Goal: Task Accomplishment & Management: Manage account settings

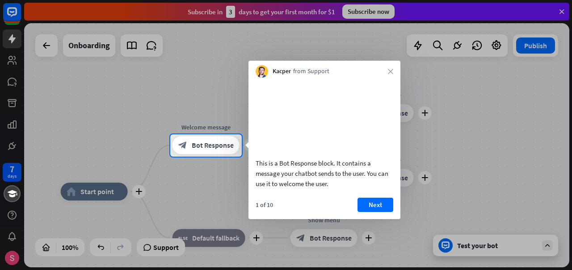
click at [11, 173] on div at bounding box center [286, 214] width 572 height 114
click at [392, 71] on icon "close" at bounding box center [390, 71] width 5 height 5
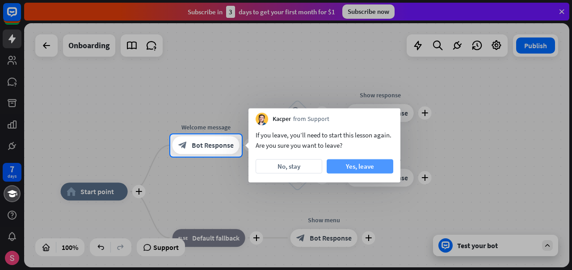
click at [352, 164] on button "Yes, leave" at bounding box center [360, 167] width 67 height 14
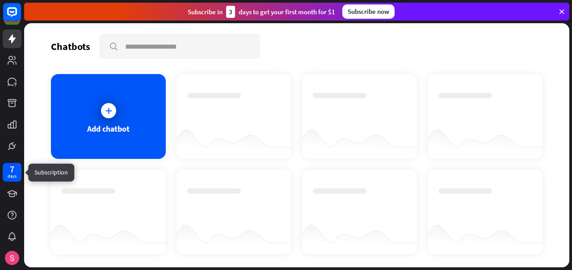
click at [11, 176] on div "days" at bounding box center [12, 176] width 9 height 6
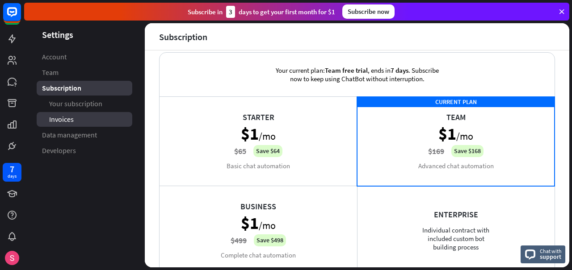
scroll to position [7, 0]
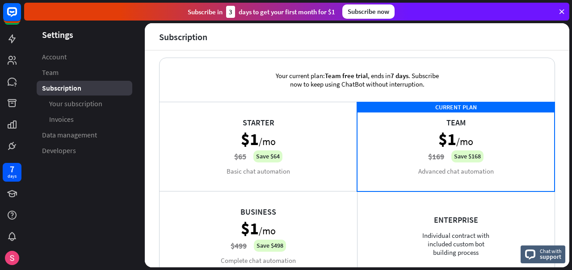
click at [258, 123] on div "Starter $1 /mo $65 Save $64 Basic chat automation" at bounding box center [259, 146] width 198 height 89
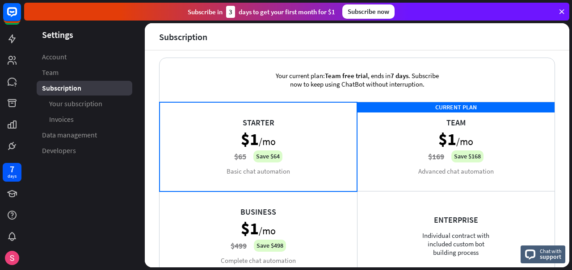
click at [400, 124] on div "CURRENT PLAN Team $1 /mo $169 Save $168 Advanced chat automation" at bounding box center [456, 146] width 198 height 89
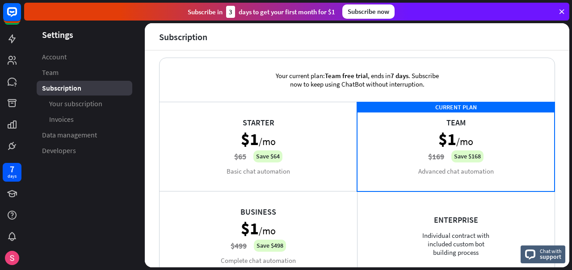
scroll to position [196, 0]
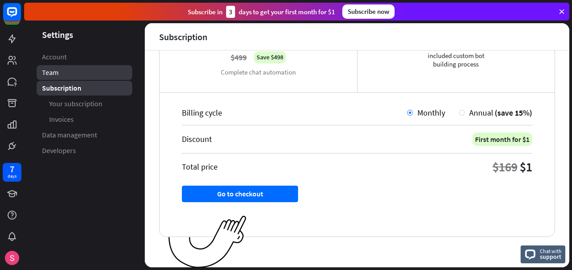
click at [85, 69] on link "Team" at bounding box center [85, 72] width 96 height 15
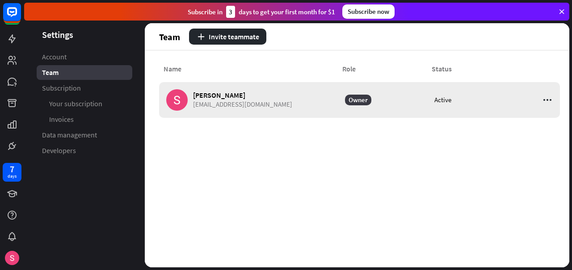
click at [547, 101] on icon at bounding box center [547, 100] width 11 height 11
click at [520, 122] on div "Edit" at bounding box center [519, 122] width 60 height 17
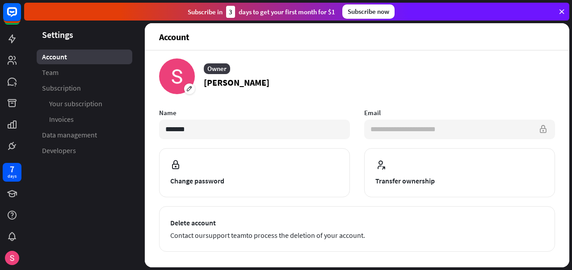
scroll to position [4, 0]
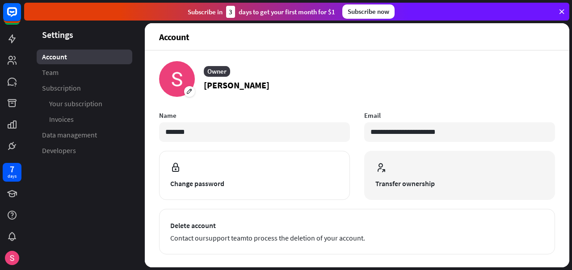
click at [423, 177] on button "Transfer ownership" at bounding box center [459, 175] width 191 height 49
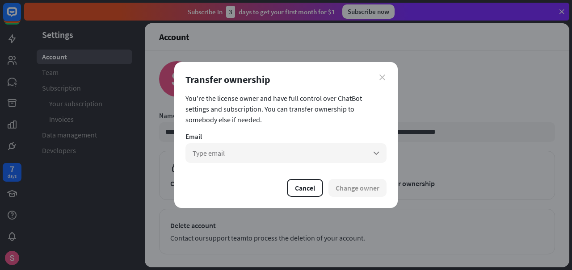
click at [380, 76] on icon "close" at bounding box center [382, 78] width 6 height 6
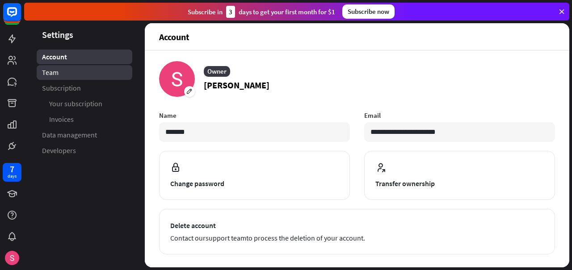
click at [65, 77] on link "Team" at bounding box center [85, 72] width 96 height 15
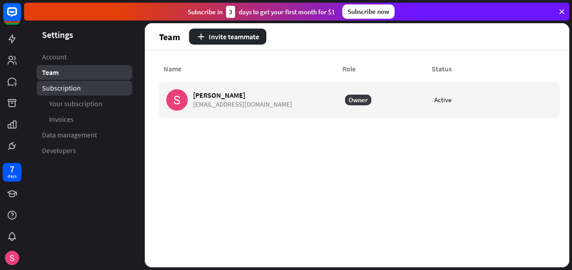
click at [73, 90] on span "Subscription" at bounding box center [61, 88] width 39 height 9
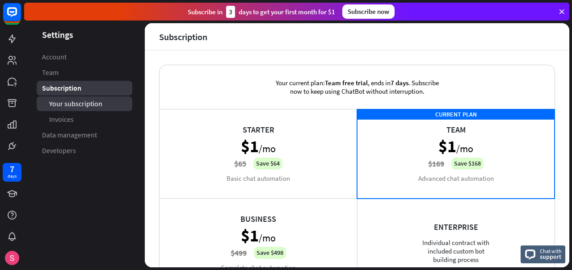
click at [83, 103] on span "Your subscription" at bounding box center [75, 103] width 53 height 9
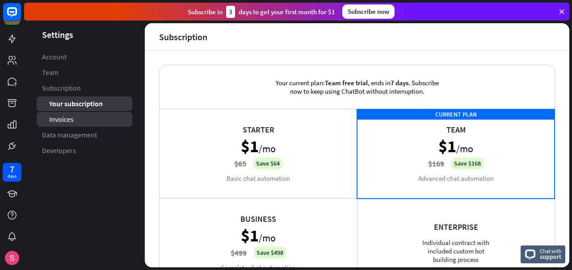
click at [89, 118] on link "Invoices" at bounding box center [85, 119] width 96 height 15
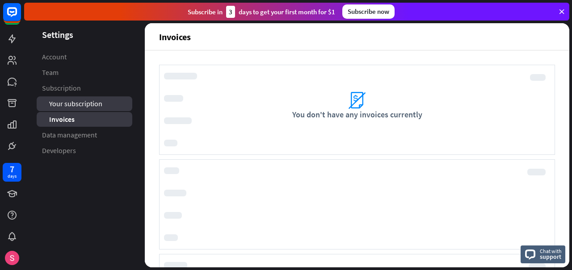
click at [90, 104] on span "Your subscription" at bounding box center [75, 103] width 53 height 9
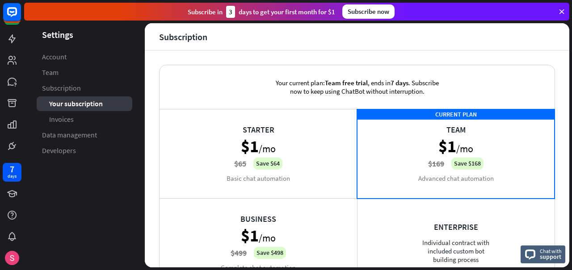
scroll to position [196, 0]
